Goal: Information Seeking & Learning: Learn about a topic

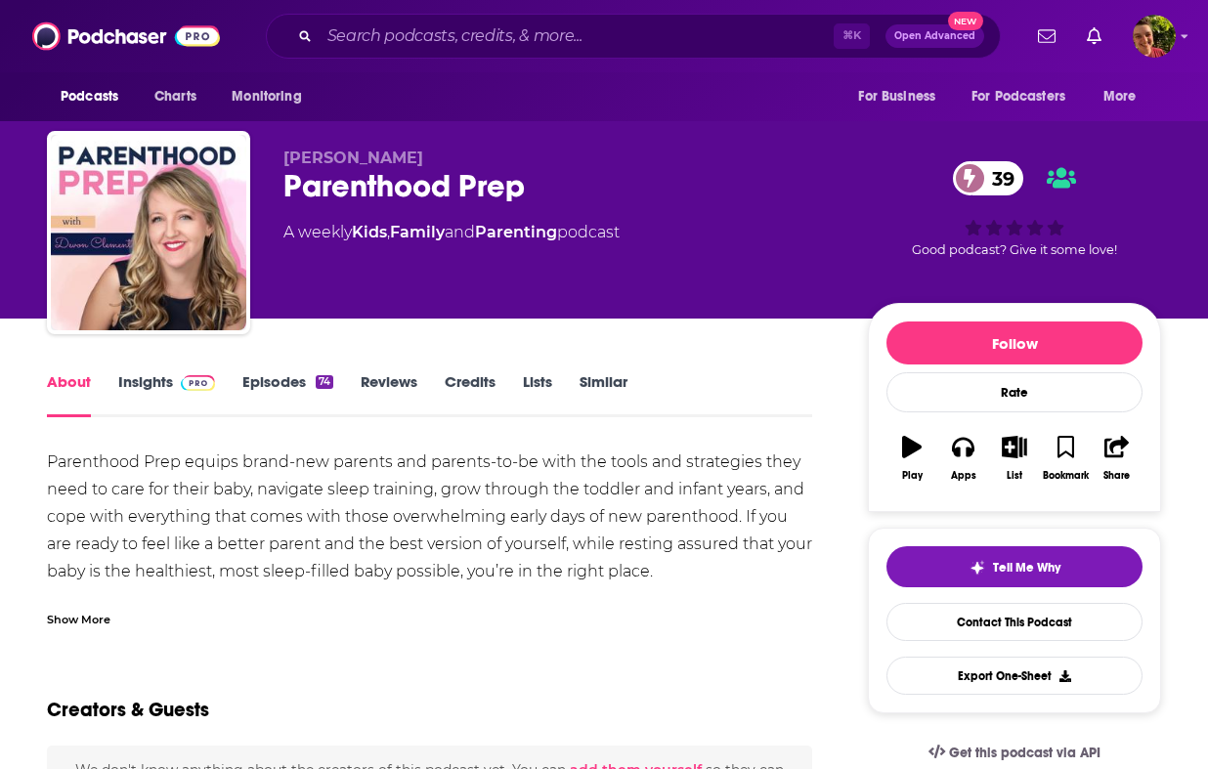
click at [204, 375] on img at bounding box center [198, 383] width 34 height 16
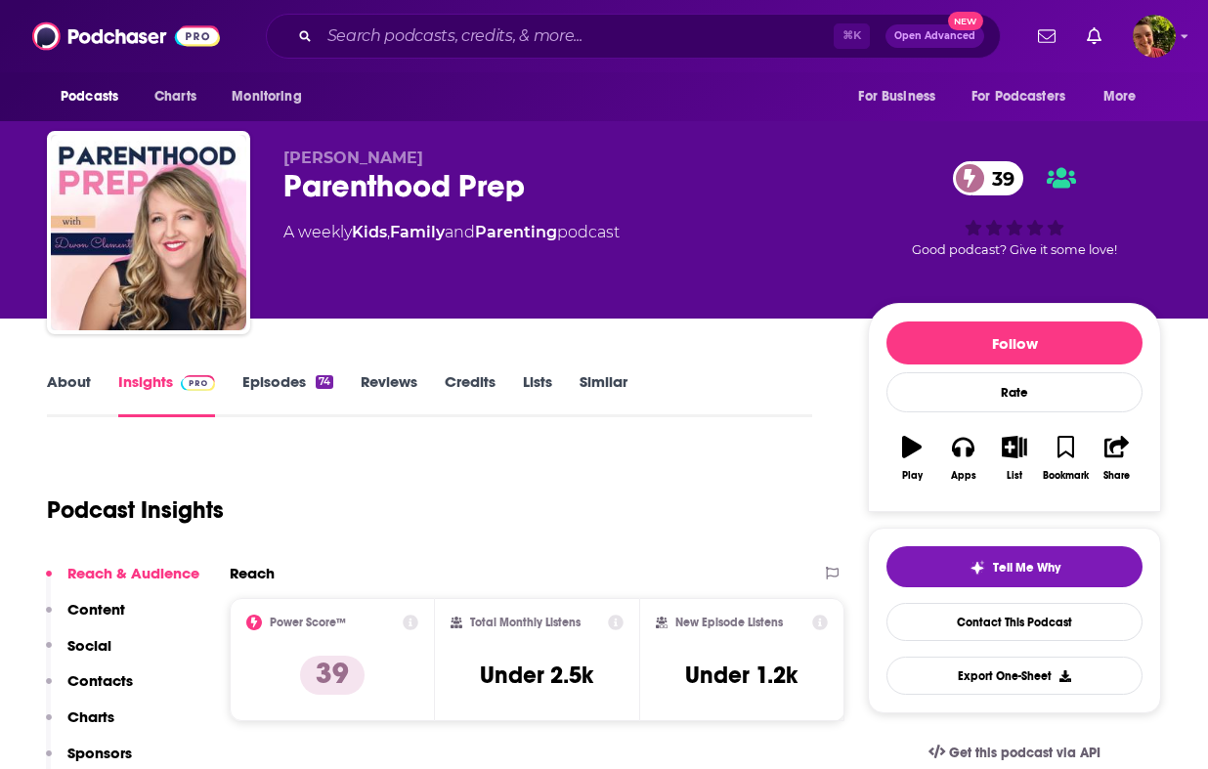
click at [394, 457] on div "Podcast Insights" at bounding box center [422, 499] width 750 height 100
click at [399, 191] on div "Parenthood Prep 39" at bounding box center [559, 186] width 553 height 38
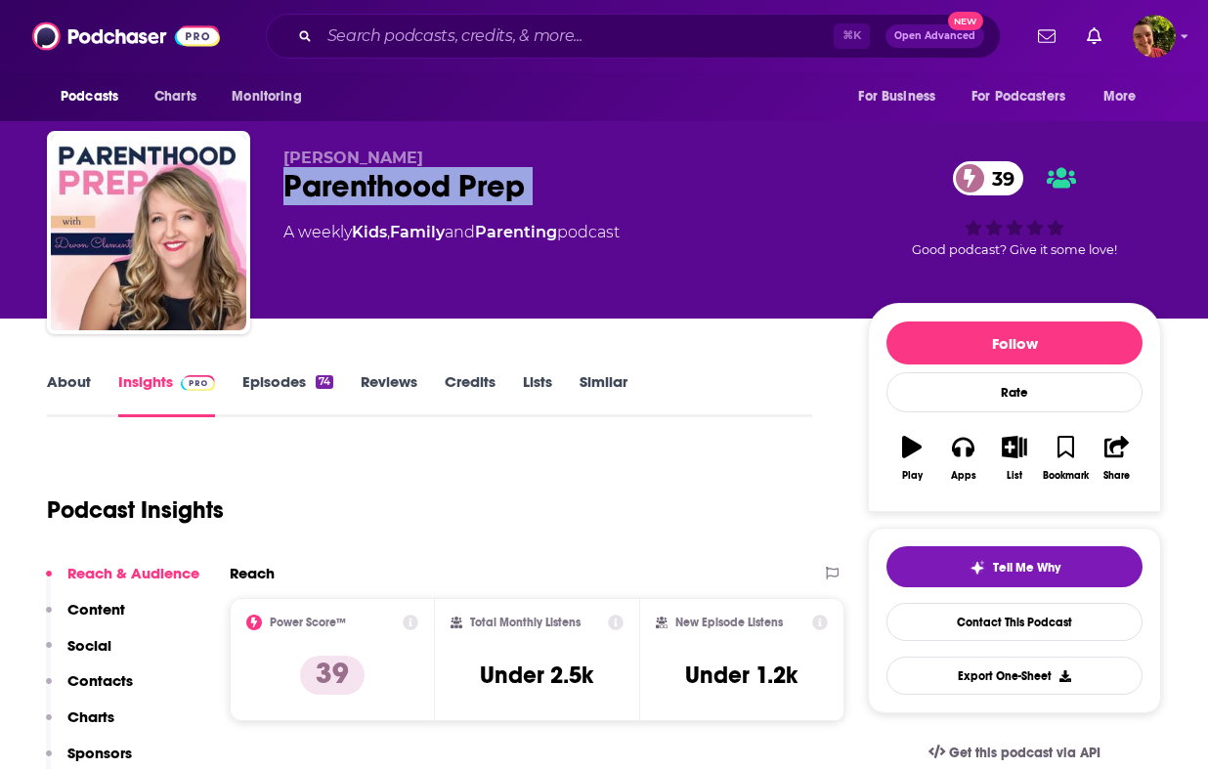
click at [399, 191] on div "Parenthood Prep 39" at bounding box center [559, 186] width 553 height 38
copy div "Parenthood Prep 39"
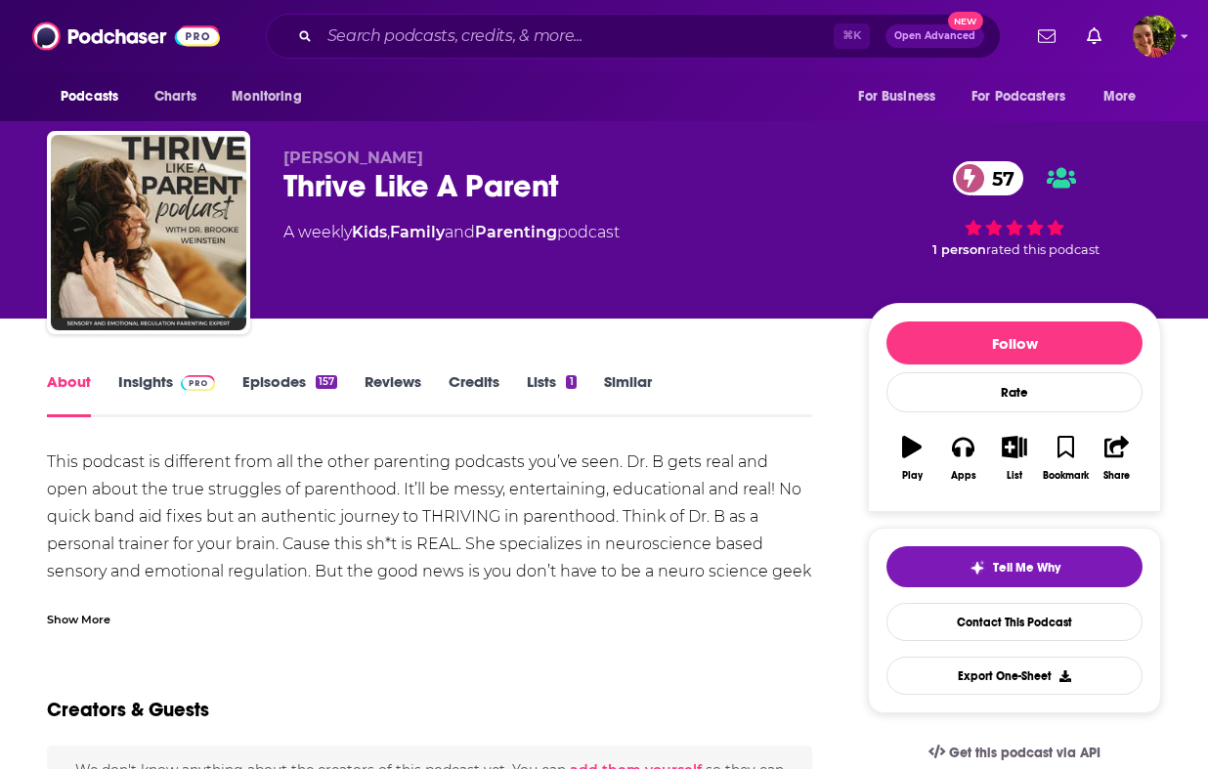
click at [211, 392] on link "Insights" at bounding box center [166, 394] width 97 height 45
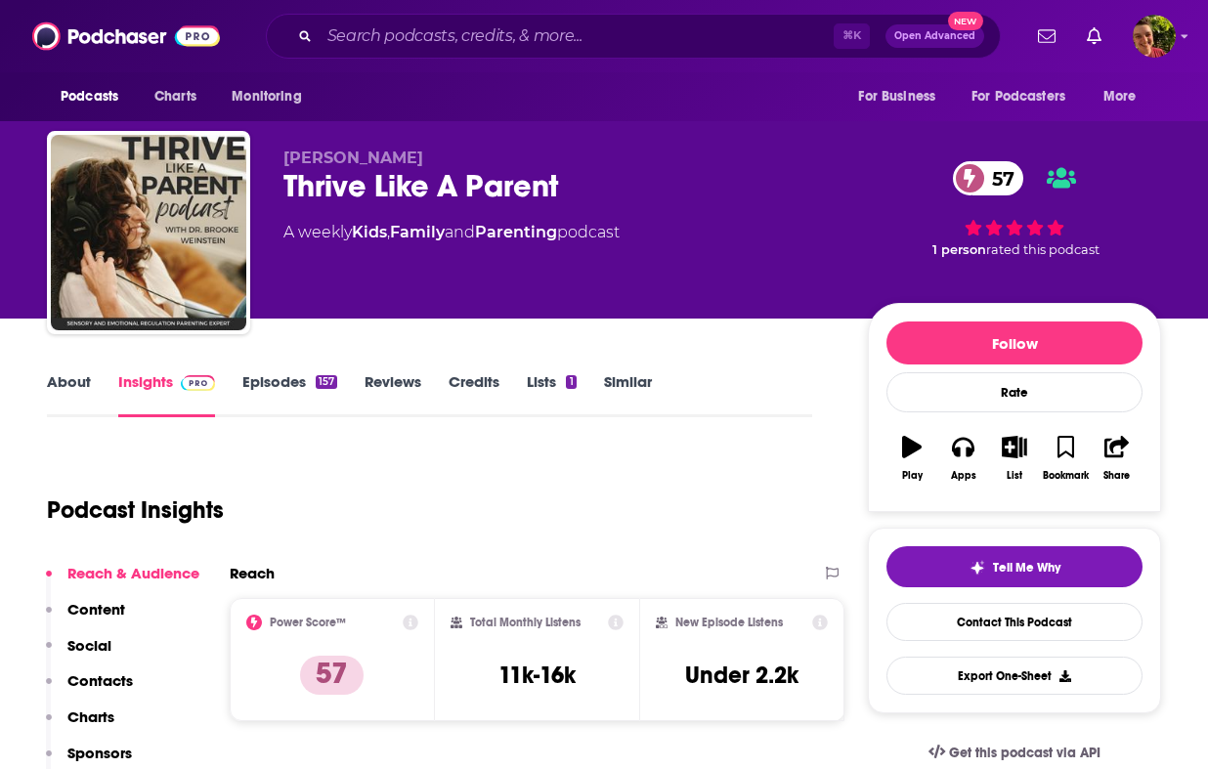
click at [380, 207] on div "Dr. Brooke Weinstein Thrive Like A Parent 57 A weekly Kids , Family and Parenti…" at bounding box center [559, 227] width 553 height 156
click at [379, 181] on div "Thrive Like A Parent 57" at bounding box center [559, 186] width 553 height 38
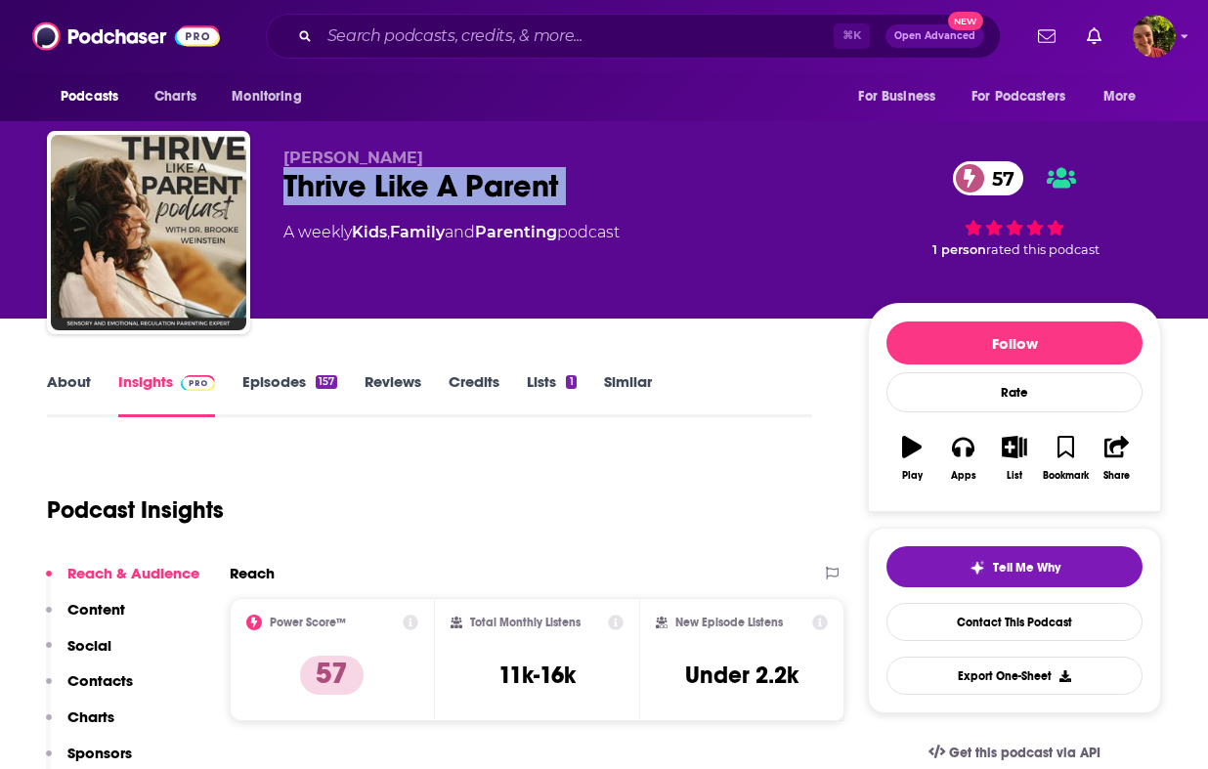
click at [379, 181] on div "Thrive Like A Parent 57" at bounding box center [559, 186] width 553 height 38
copy div "Thrive Like A Parent 57"
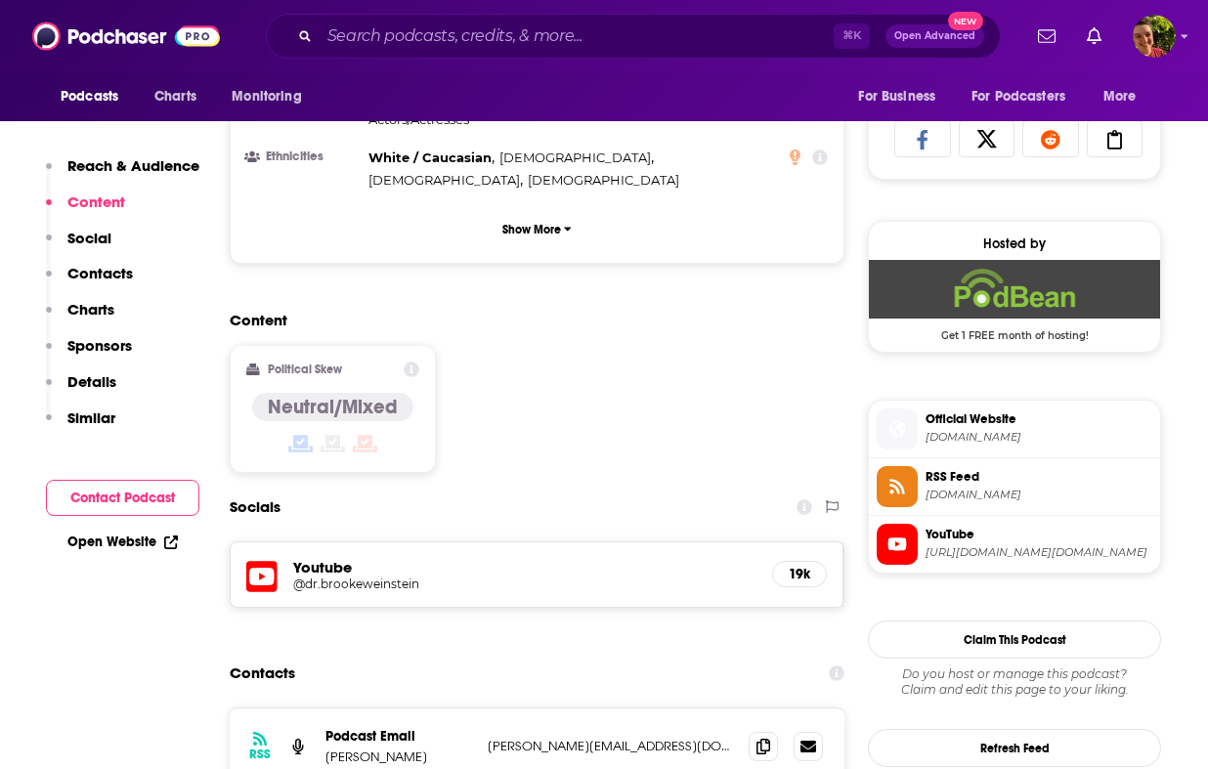
scroll to position [1307, 0]
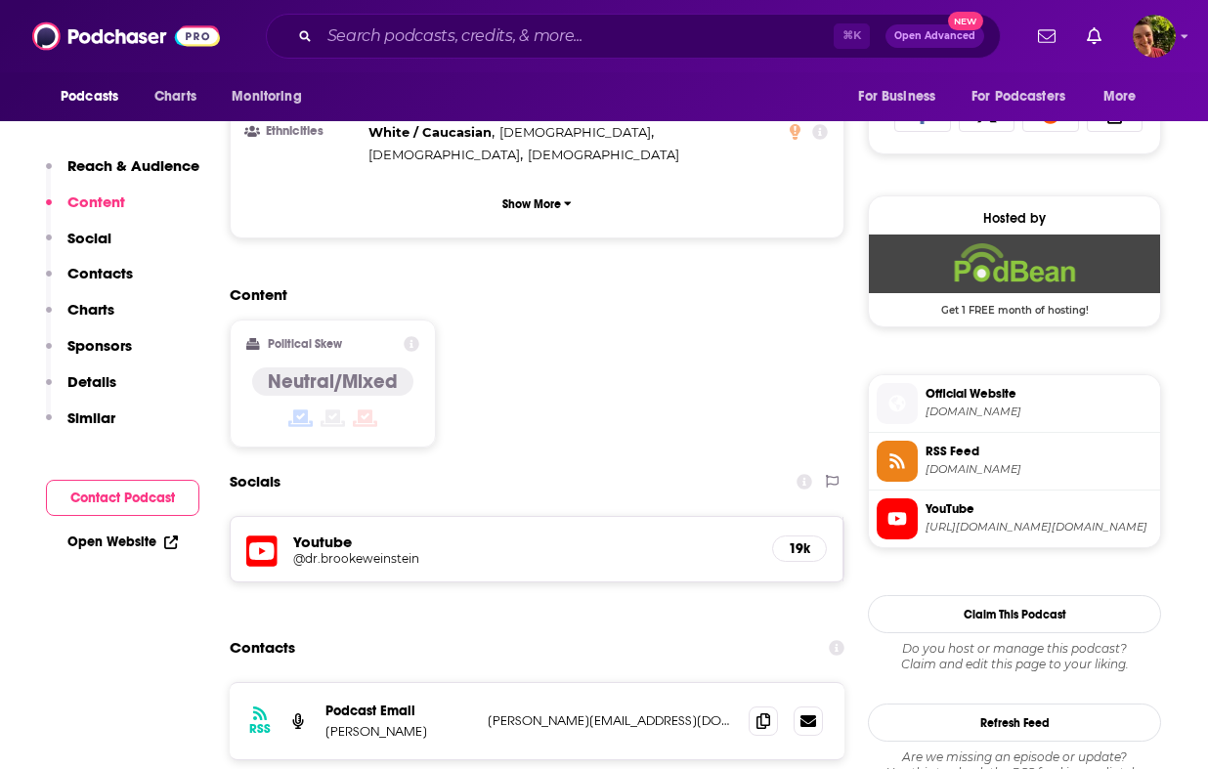
click at [339, 517] on div "Youtube @dr.brookeweinstein 19k" at bounding box center [537, 549] width 613 height 64
click at [336, 533] on h5 "Youtube" at bounding box center [524, 542] width 463 height 19
click at [267, 534] on icon at bounding box center [261, 552] width 31 height 36
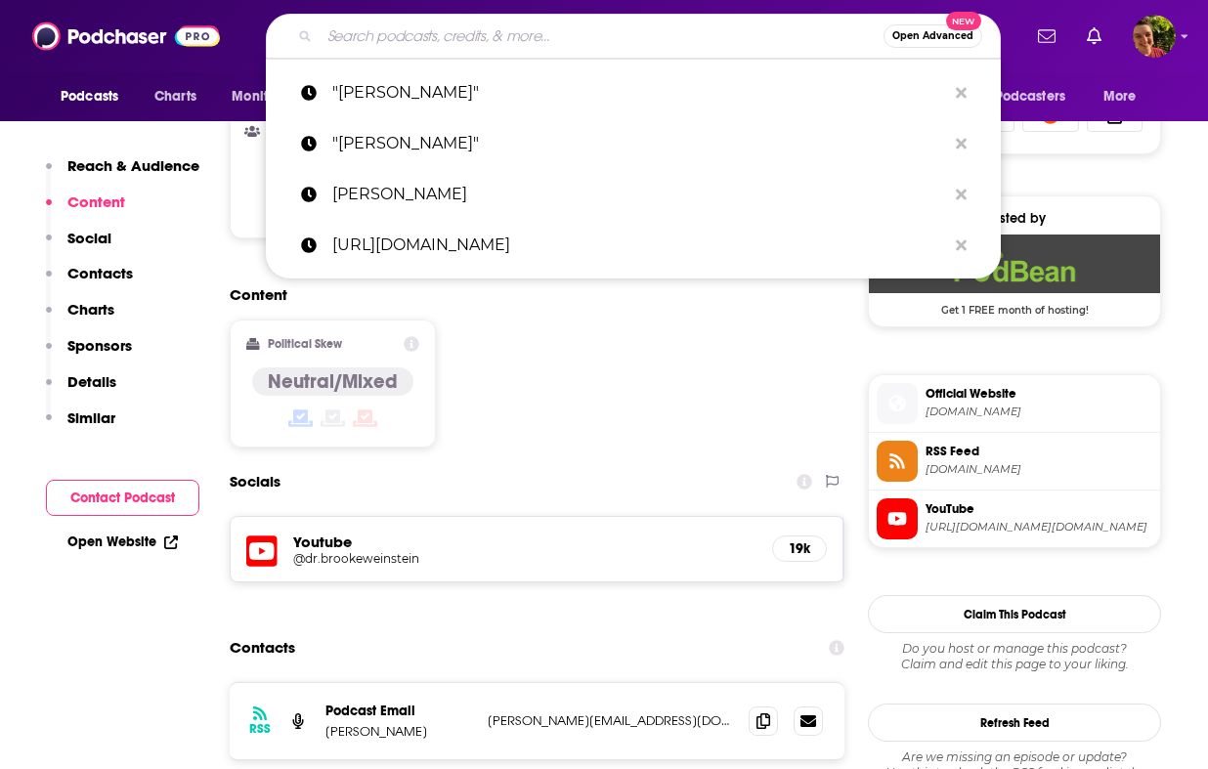
click at [438, 36] on input "Search podcasts, credits, & more..." at bounding box center [602, 36] width 564 height 31
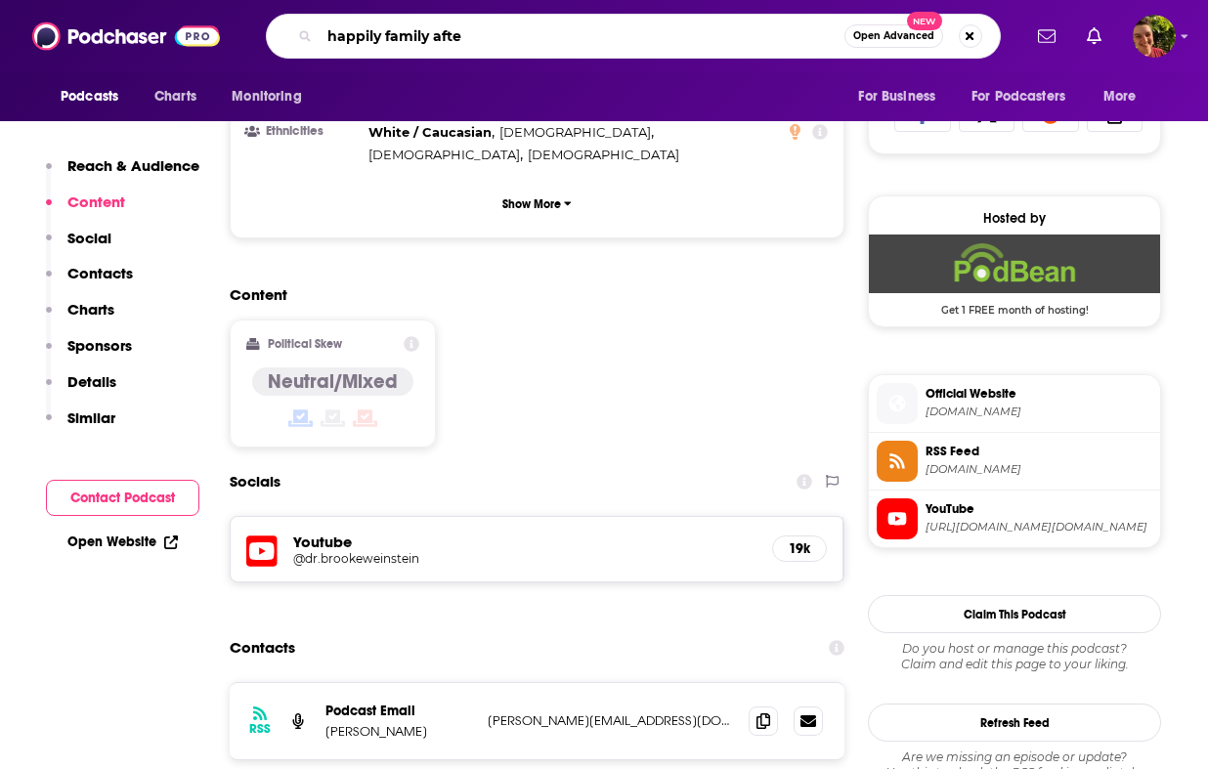
type input "happily family after"
